Goal: Task Accomplishment & Management: Manage account settings

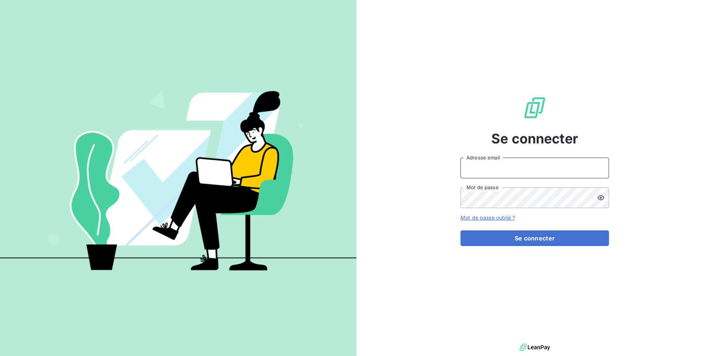
click at [474, 169] on input "Adresse email" at bounding box center [535, 167] width 149 height 21
type input "[DOMAIN_NAME][EMAIL_ADDRESS][DOMAIN_NAME]"
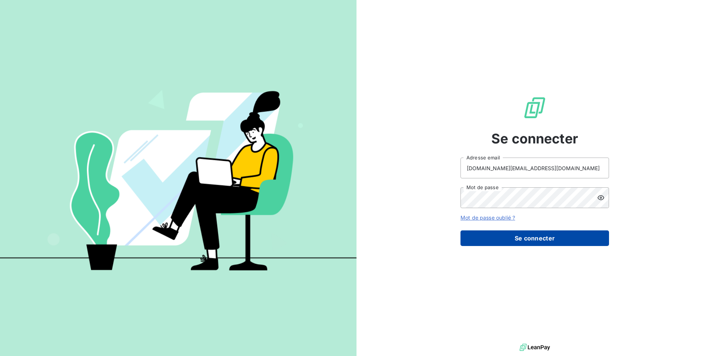
click at [542, 240] on button "Se connecter" at bounding box center [535, 238] width 149 height 16
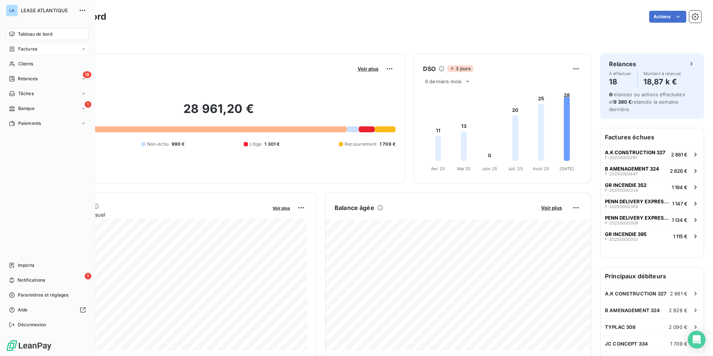
click at [31, 48] on span "Factures" at bounding box center [27, 49] width 19 height 7
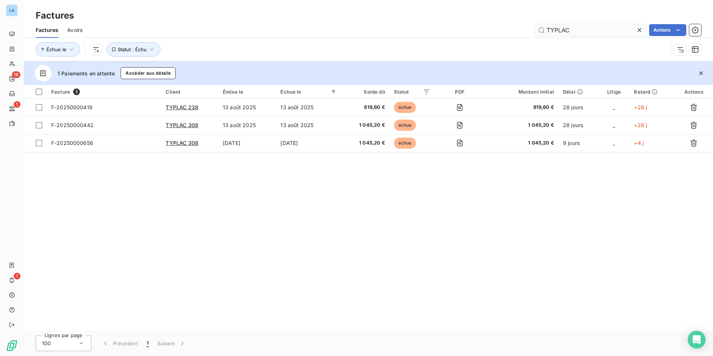
type input "TYPLAC"
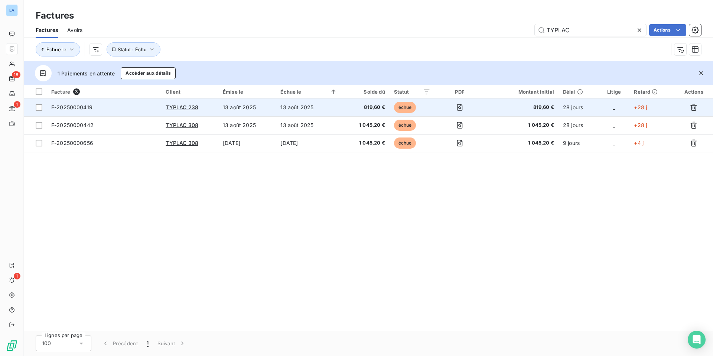
click at [76, 108] on span "F-20250000419" at bounding box center [71, 107] width 41 height 6
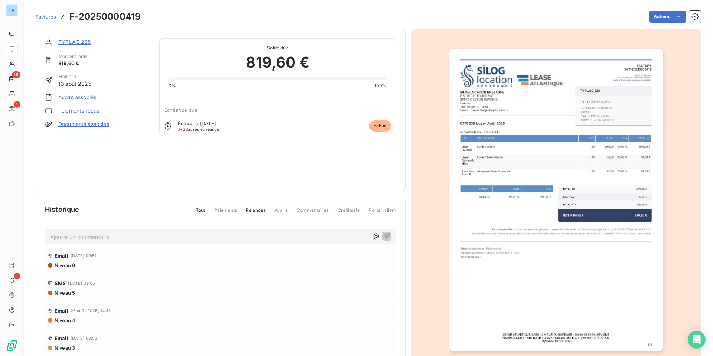
click at [75, 110] on link "Paiements reçus" at bounding box center [78, 110] width 41 height 7
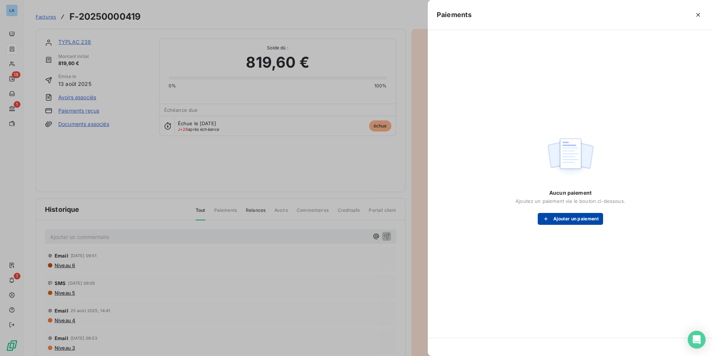
click at [561, 220] on button "Ajouter un paiement" at bounding box center [570, 219] width 65 height 12
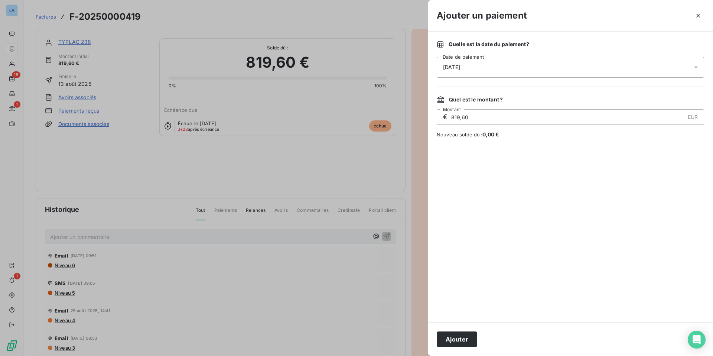
click at [561, 66] on icon at bounding box center [695, 67] width 7 height 7
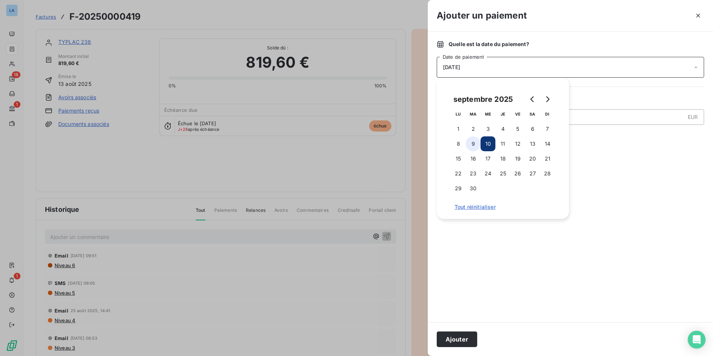
click at [473, 143] on button "9" at bounding box center [473, 143] width 15 height 15
click at [455, 279] on button "Ajouter" at bounding box center [457, 339] width 40 height 16
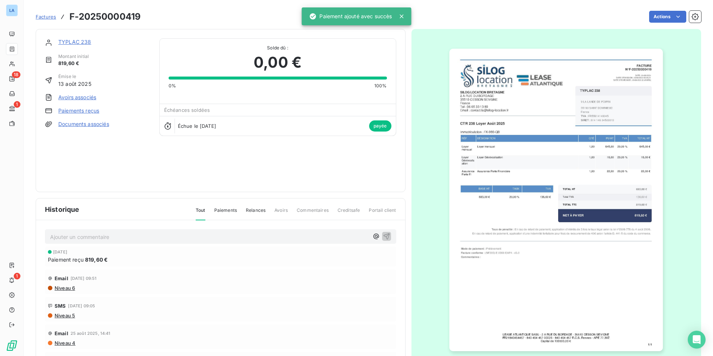
click at [77, 235] on p "Ajouter un commentaire ﻿" at bounding box center [209, 236] width 319 height 9
click at [260, 175] on div "TYPLAC 238 Montant initial 819,60 € Émise le [DATE] Avoirs associés Paiements r…" at bounding box center [220, 110] width 351 height 144
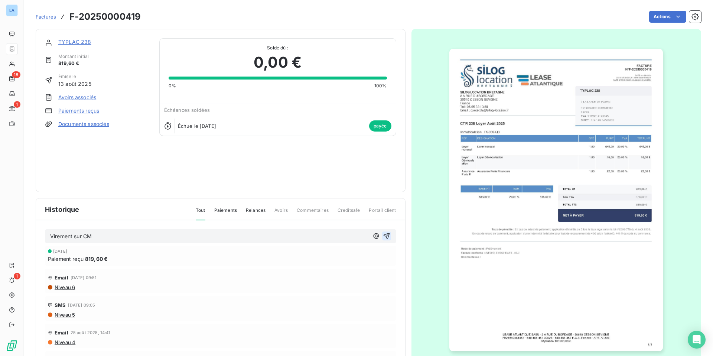
click at [386, 234] on icon "button" at bounding box center [386, 236] width 6 height 6
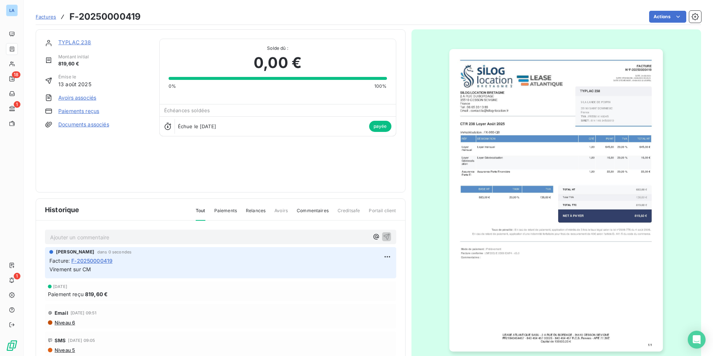
click at [70, 41] on link "TYPLAC 238" at bounding box center [74, 42] width 33 height 6
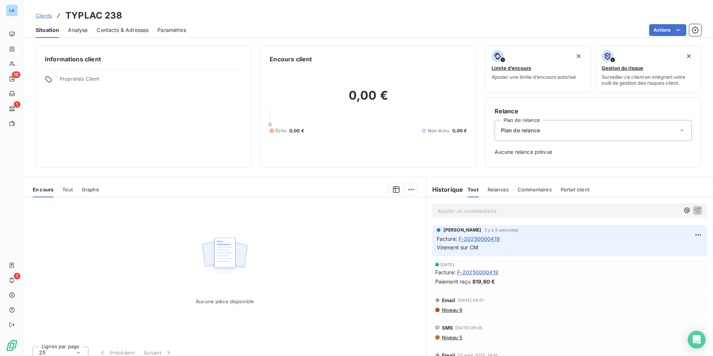
click at [43, 17] on span "Clients" at bounding box center [44, 16] width 16 height 6
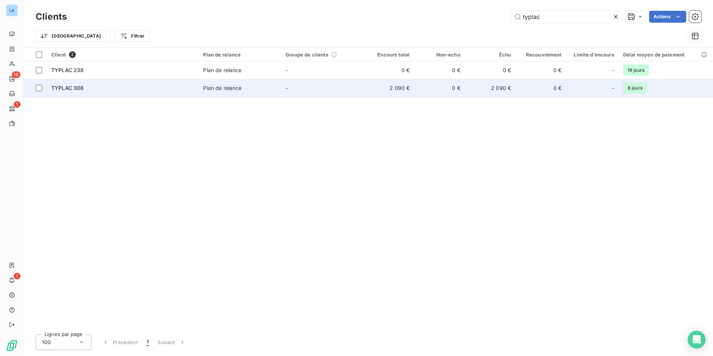
type input "typlac"
click at [70, 87] on span "TYPLAC 308" at bounding box center [67, 88] width 33 height 6
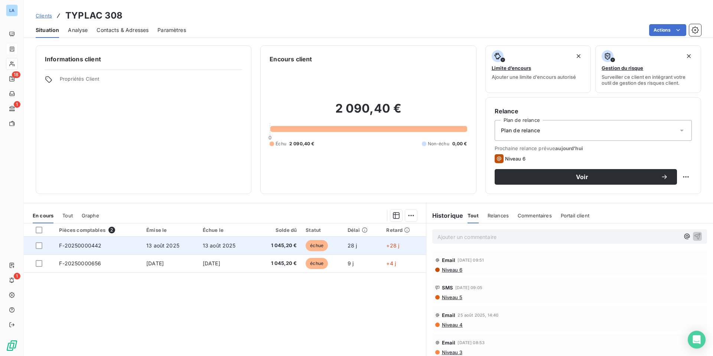
click at [164, 244] on span "13 août 2025" at bounding box center [162, 245] width 33 height 6
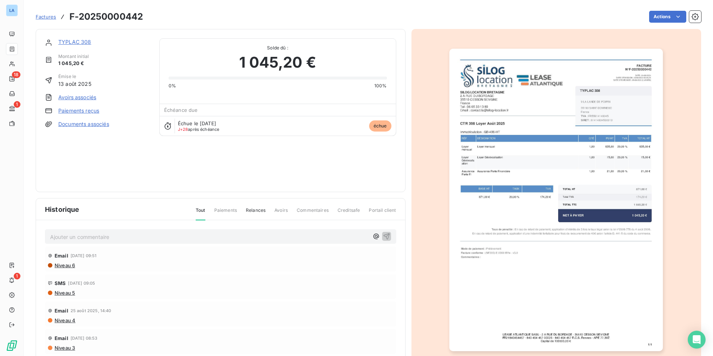
click at [74, 110] on link "Paiements reçus" at bounding box center [78, 110] width 41 height 7
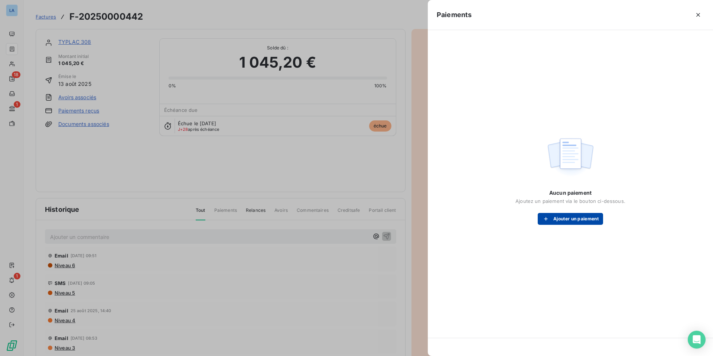
click at [561, 221] on button "Ajouter un paiement" at bounding box center [570, 219] width 65 height 12
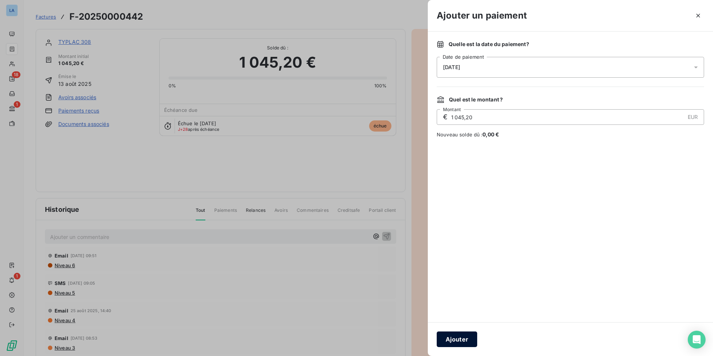
click at [456, 279] on button "Ajouter" at bounding box center [457, 339] width 40 height 16
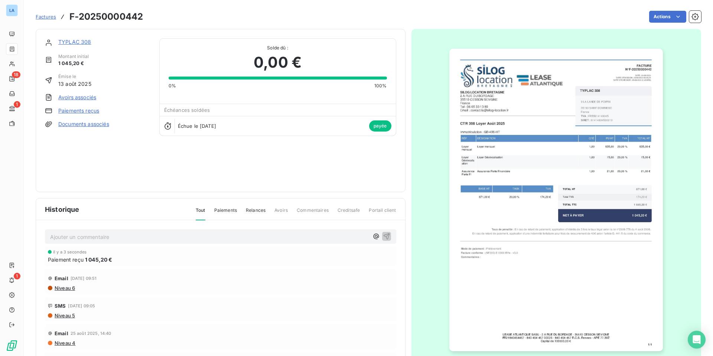
click at [59, 234] on p "Ajouter un commentaire ﻿" at bounding box center [209, 236] width 319 height 9
click at [389, 233] on icon "button" at bounding box center [386, 236] width 6 height 6
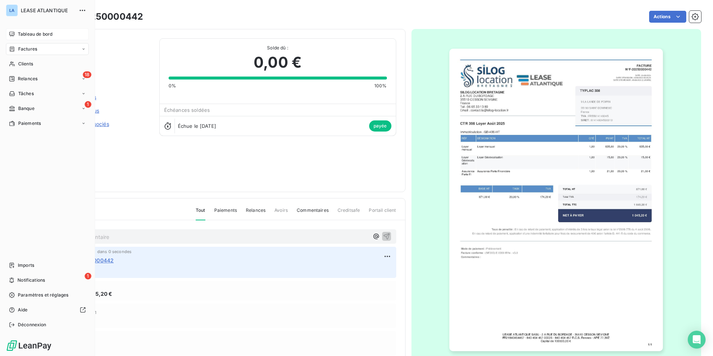
click at [30, 34] on span "Tableau de bord" at bounding box center [35, 34] width 35 height 7
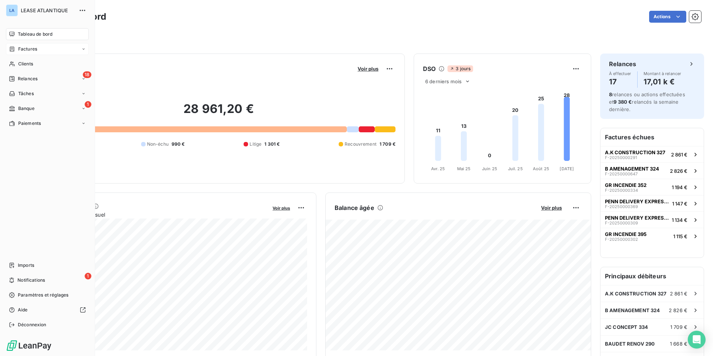
click at [27, 45] on div "Factures" at bounding box center [47, 49] width 83 height 12
